Goal: Navigation & Orientation: Find specific page/section

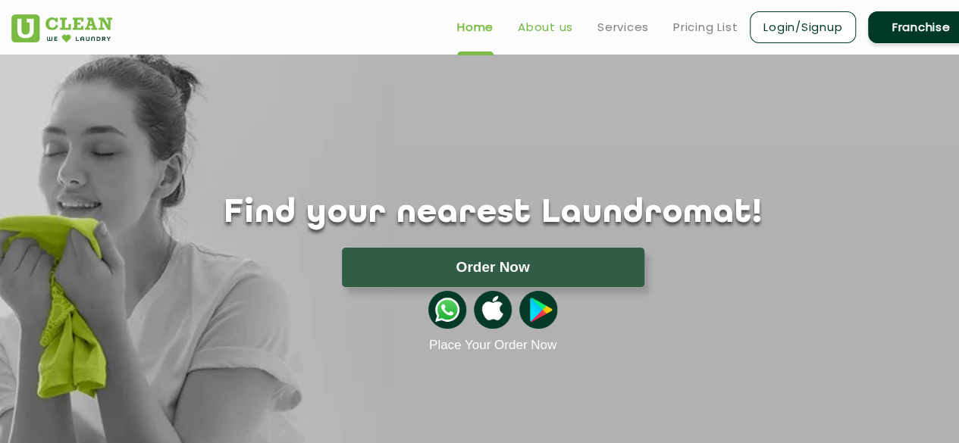
click at [559, 33] on link "About us" at bounding box center [545, 27] width 55 height 18
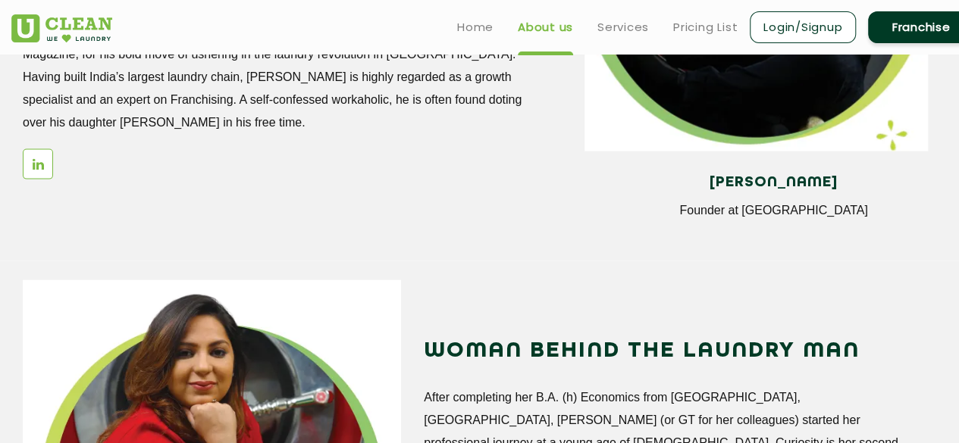
scroll to position [1454, 0]
